Goal: Information Seeking & Learning: Learn about a topic

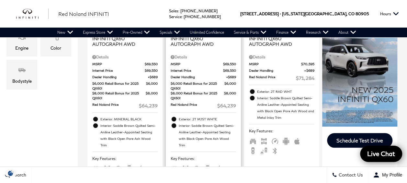
scroll to position [194, 0]
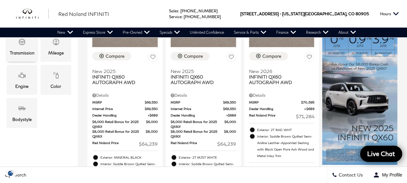
click at [23, 50] on div "Transmission" at bounding box center [22, 52] width 25 height 7
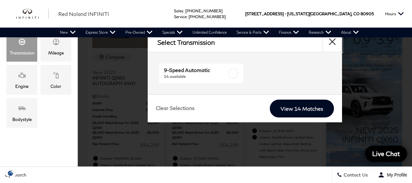
click at [330, 41] on button "close" at bounding box center [332, 41] width 19 height 19
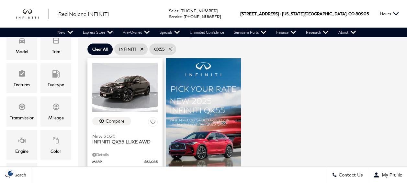
scroll to position [162, 0]
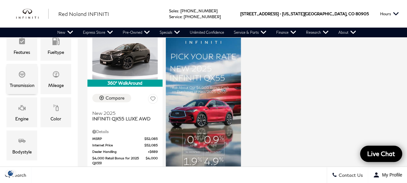
click at [20, 77] on icon "Transmission" at bounding box center [22, 74] width 8 height 8
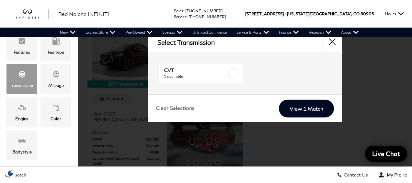
click at [330, 42] on button "close" at bounding box center [332, 41] width 19 height 19
